Goal: Task Accomplishment & Management: Manage account settings

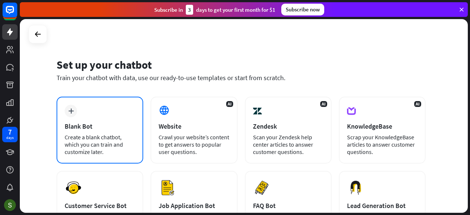
click at [104, 124] on div "Blank Bot" at bounding box center [100, 126] width 71 height 8
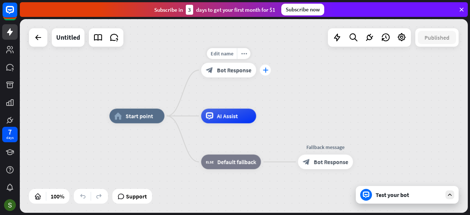
click at [264, 72] on icon "plus" at bounding box center [266, 70] width 6 height 5
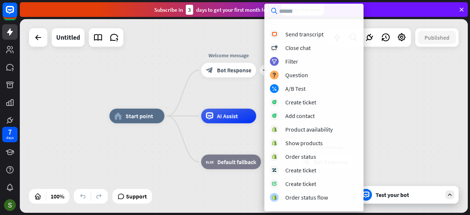
scroll to position [221, 0]
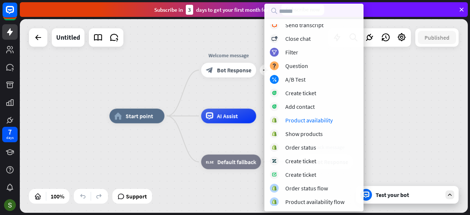
click at [391, 134] on div "home_2 Start point plus Welcome message block_bot_response Bot Response AI Assi…" at bounding box center [333, 212] width 448 height 193
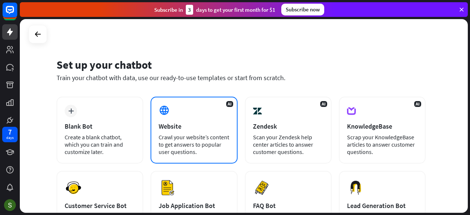
click at [186, 106] on div "AI Website Crawl your website’s content to get answers to popular user question…" at bounding box center [194, 130] width 87 height 67
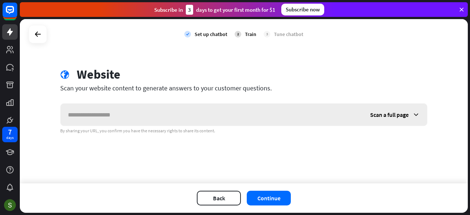
click at [186, 106] on input "text" at bounding box center [212, 115] width 302 height 22
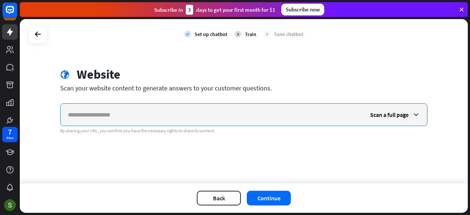
paste input "**********"
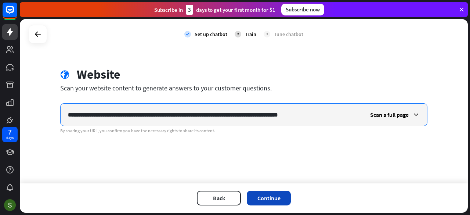
type input "**********"
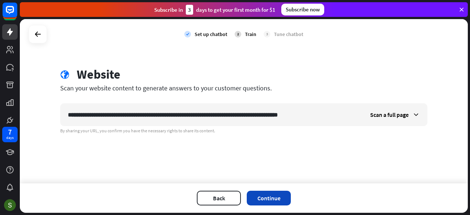
click at [282, 195] on button "Continue" at bounding box center [269, 198] width 44 height 15
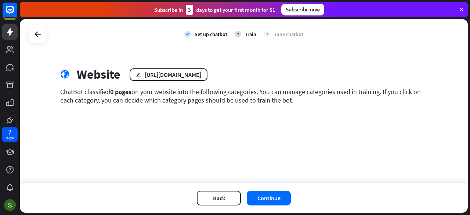
click at [270, 190] on div "Back Continue" at bounding box center [244, 197] width 448 height 29
click at [270, 193] on button "Continue" at bounding box center [269, 198] width 44 height 15
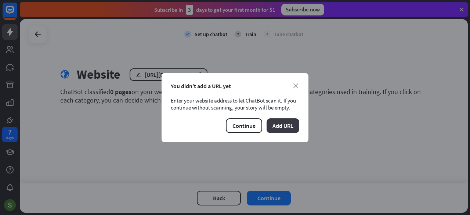
click at [284, 125] on button "Add URL" at bounding box center [283, 125] width 33 height 15
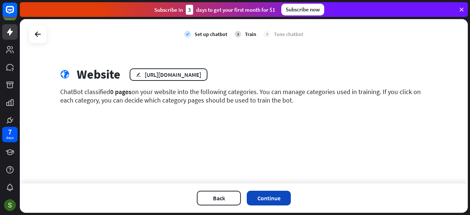
click at [261, 198] on button "Continue" at bounding box center [269, 198] width 44 height 15
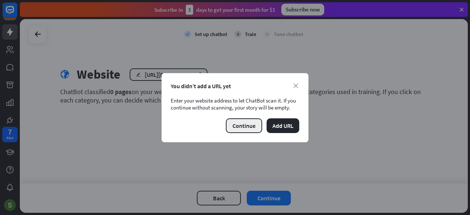
click at [253, 119] on button "Continue" at bounding box center [244, 125] width 36 height 15
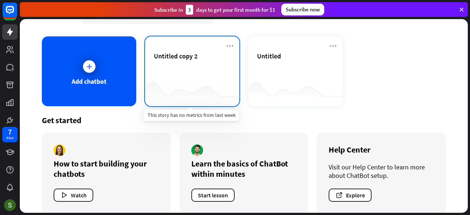
scroll to position [24, 0]
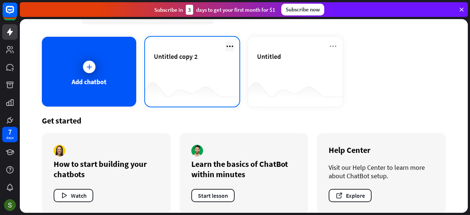
click at [227, 49] on icon at bounding box center [229, 46] width 9 height 9
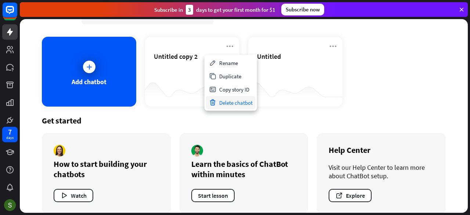
click at [246, 98] on div "Delete chatbot" at bounding box center [231, 102] width 50 height 13
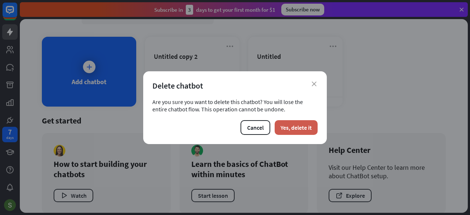
click at [290, 129] on button "Yes, delete it" at bounding box center [296, 127] width 43 height 15
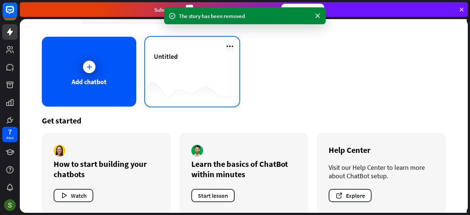
click at [231, 46] on icon at bounding box center [229, 46] width 9 height 9
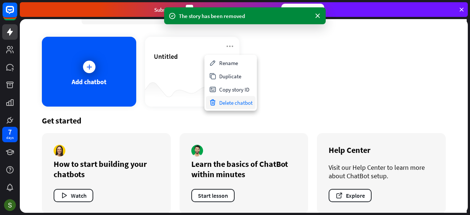
click at [224, 100] on div "Delete chatbot" at bounding box center [231, 102] width 50 height 13
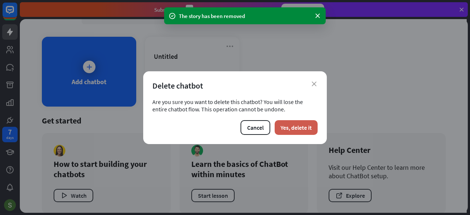
click at [290, 128] on button "Yes, delete it" at bounding box center [296, 127] width 43 height 15
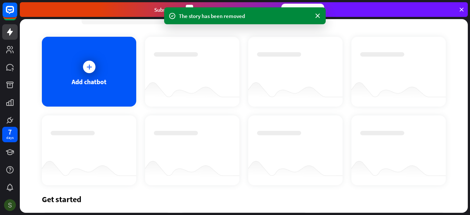
click at [8, 199] on img at bounding box center [10, 205] width 12 height 12
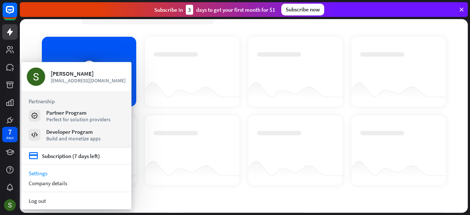
click at [57, 172] on link "Settings" at bounding box center [76, 173] width 110 height 10
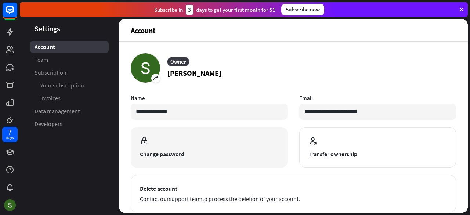
scroll to position [110, 0]
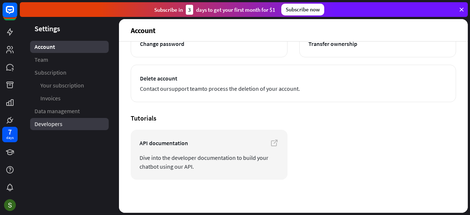
click at [55, 120] on link "Developers" at bounding box center [69, 124] width 79 height 12
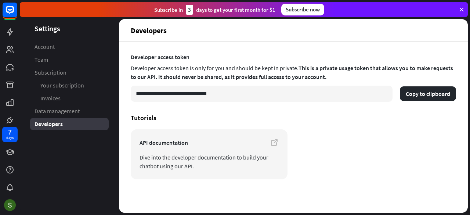
click at [66, 110] on span "Data management" at bounding box center [57, 111] width 45 height 8
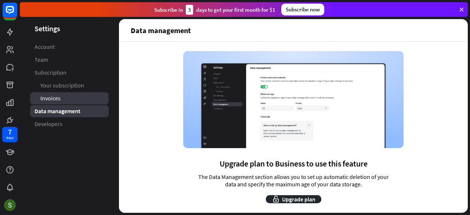
click at [74, 100] on link "Invoices" at bounding box center [69, 98] width 79 height 12
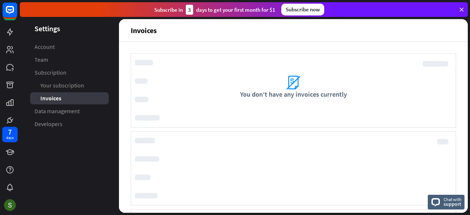
click at [82, 89] on span "Your subscription" at bounding box center [62, 86] width 44 height 8
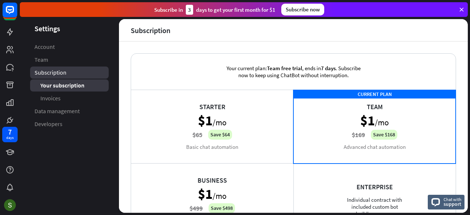
click at [97, 69] on link "Subscription" at bounding box center [69, 72] width 79 height 12
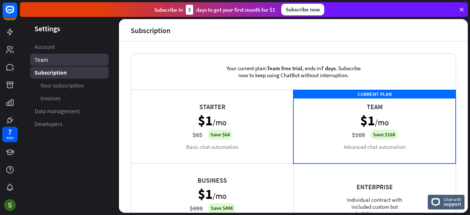
click at [87, 64] on link "Team" at bounding box center [69, 60] width 79 height 12
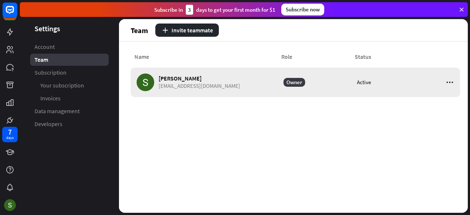
click at [451, 80] on icon at bounding box center [449, 82] width 9 height 9
click at [342, 134] on div "Name Role Status [PERSON_NAME] [EMAIL_ADDRESS][DOMAIN_NAME] Owner Active" at bounding box center [295, 126] width 353 height 171
click at [88, 53] on link "Account" at bounding box center [69, 47] width 79 height 12
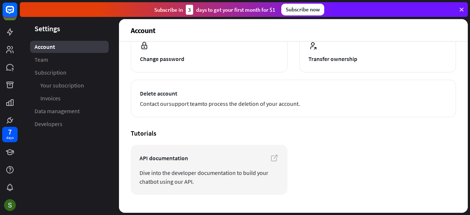
scroll to position [95, 0]
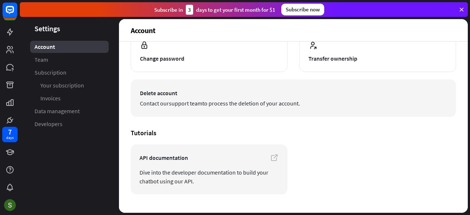
click at [242, 102] on span "Contact our support team to process the deletion of your account." at bounding box center [293, 103] width 307 height 9
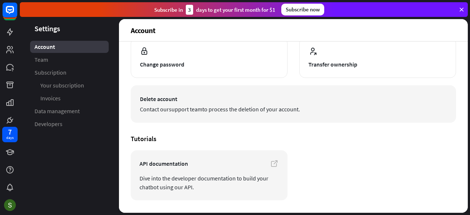
scroll to position [98, 0]
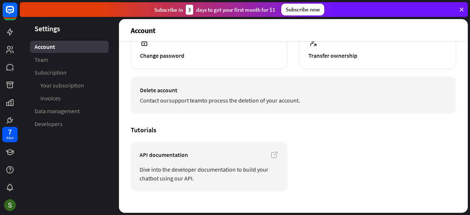
click at [266, 102] on span "Contact our support team to process the deletion of your account." at bounding box center [293, 100] width 307 height 9
click at [232, 98] on span "Contact our support team to process the deletion of your account." at bounding box center [293, 100] width 307 height 9
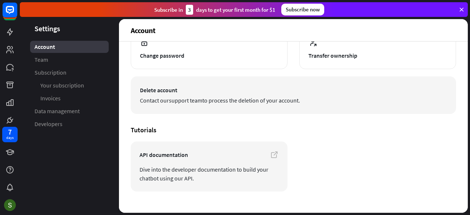
click at [243, 97] on span "Contact our support team to process the deletion of your account." at bounding box center [293, 100] width 307 height 9
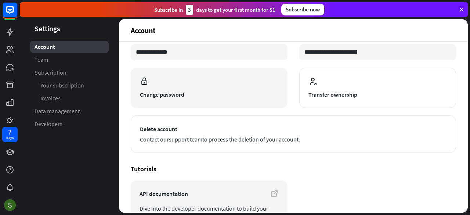
scroll to position [68, 0]
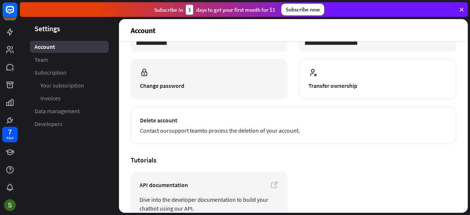
click at [227, 140] on button "Delete account Contact our support team to process the deletion of your account." at bounding box center [293, 124] width 325 height 37
